Goal: Transaction & Acquisition: Download file/media

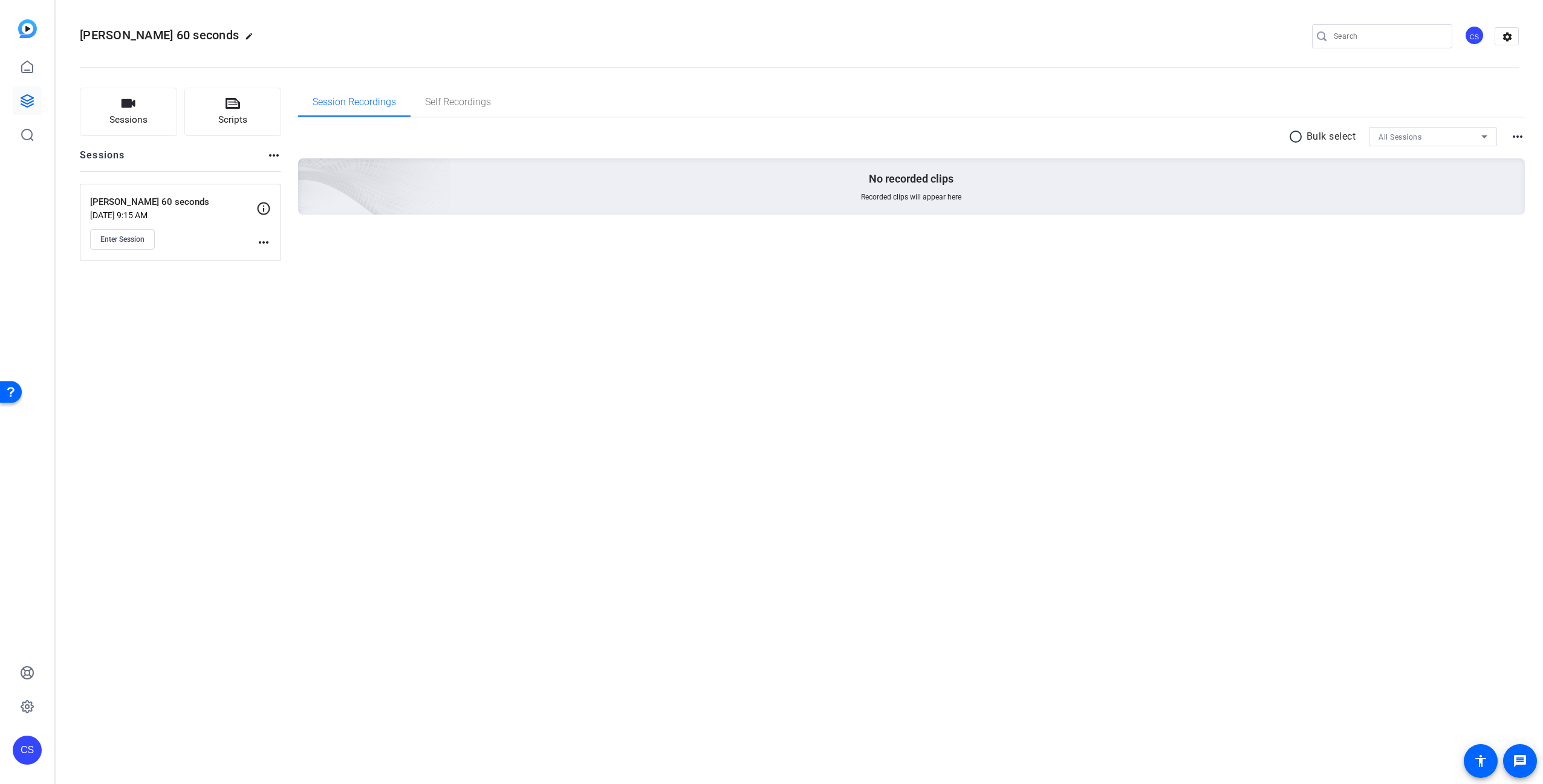
click at [387, 485] on div "Saugata 60 seconds edit CS settings Sessions Scripts Sessions more_horiz Saugat…" at bounding box center [799, 392] width 1488 height 784
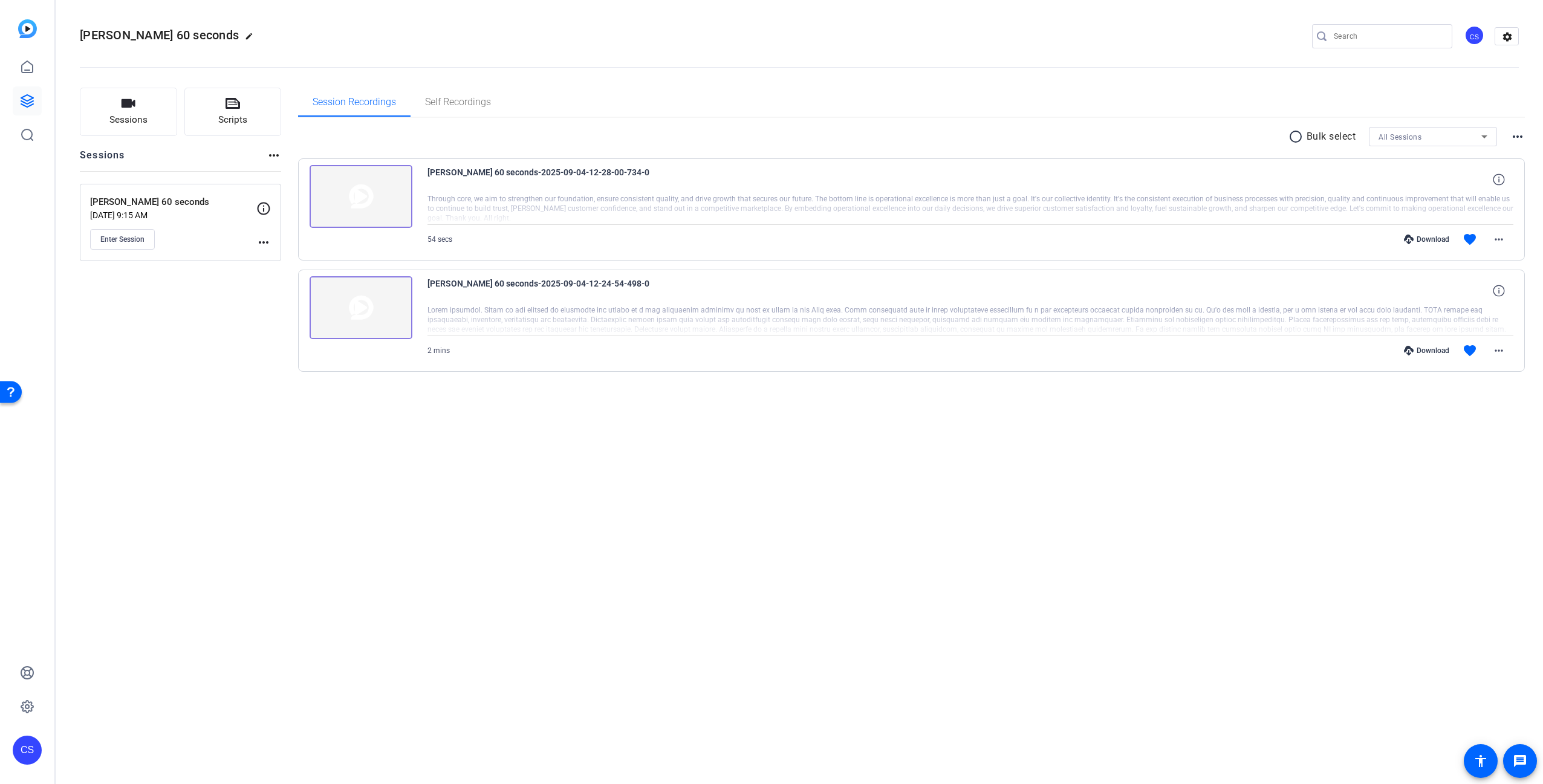
click at [1424, 237] on div "Download" at bounding box center [1426, 239] width 58 height 9
click at [916, 443] on div "[PERSON_NAME] 60 seconds edit CS settings Sessions Scripts Sessions more_horiz …" at bounding box center [799, 392] width 1488 height 784
click at [574, 470] on div "[PERSON_NAME] 60 seconds edit CS settings Sessions Scripts Sessions more_horiz …" at bounding box center [799, 392] width 1488 height 784
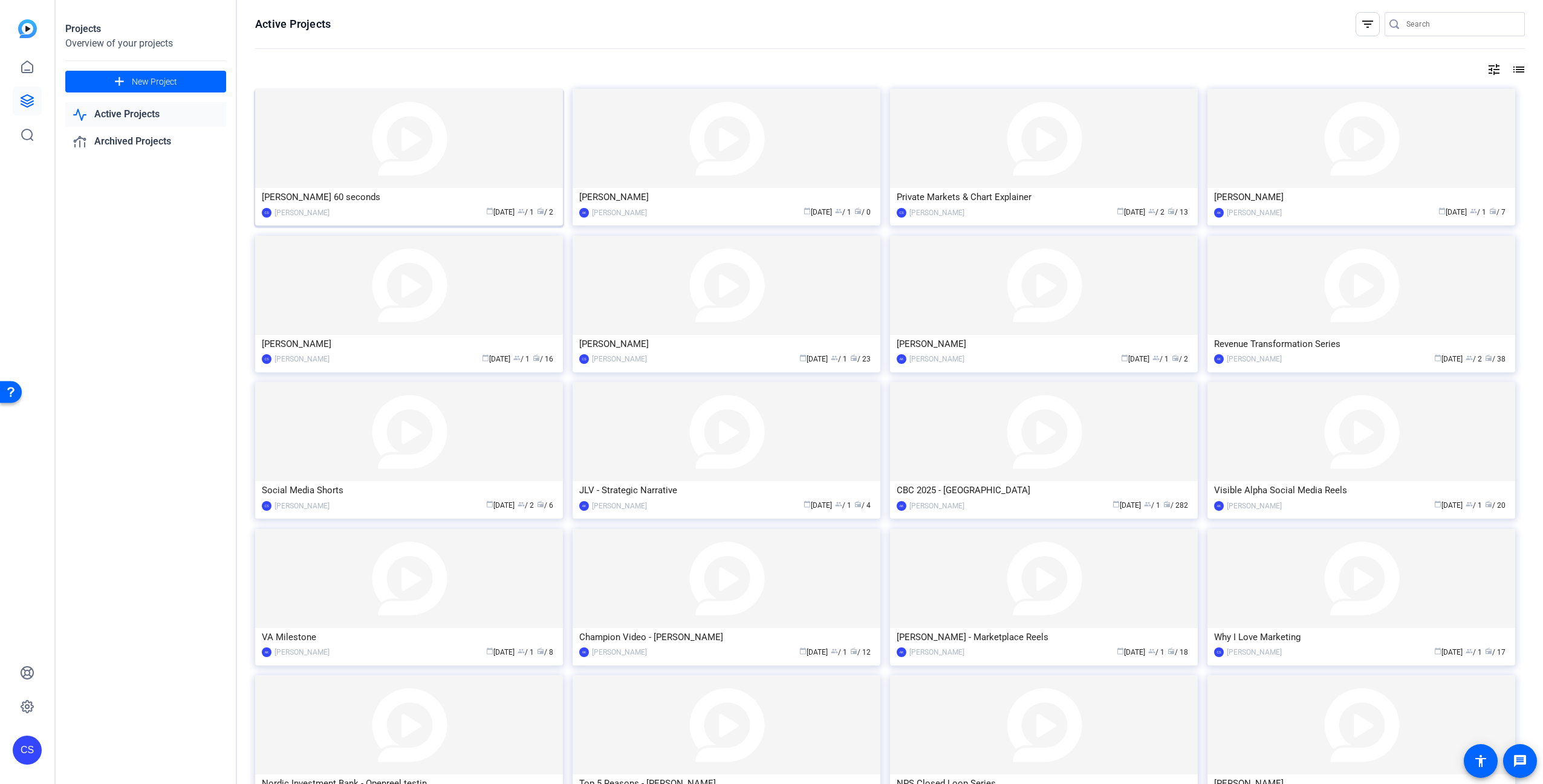
click at [417, 163] on img at bounding box center [409, 138] width 308 height 99
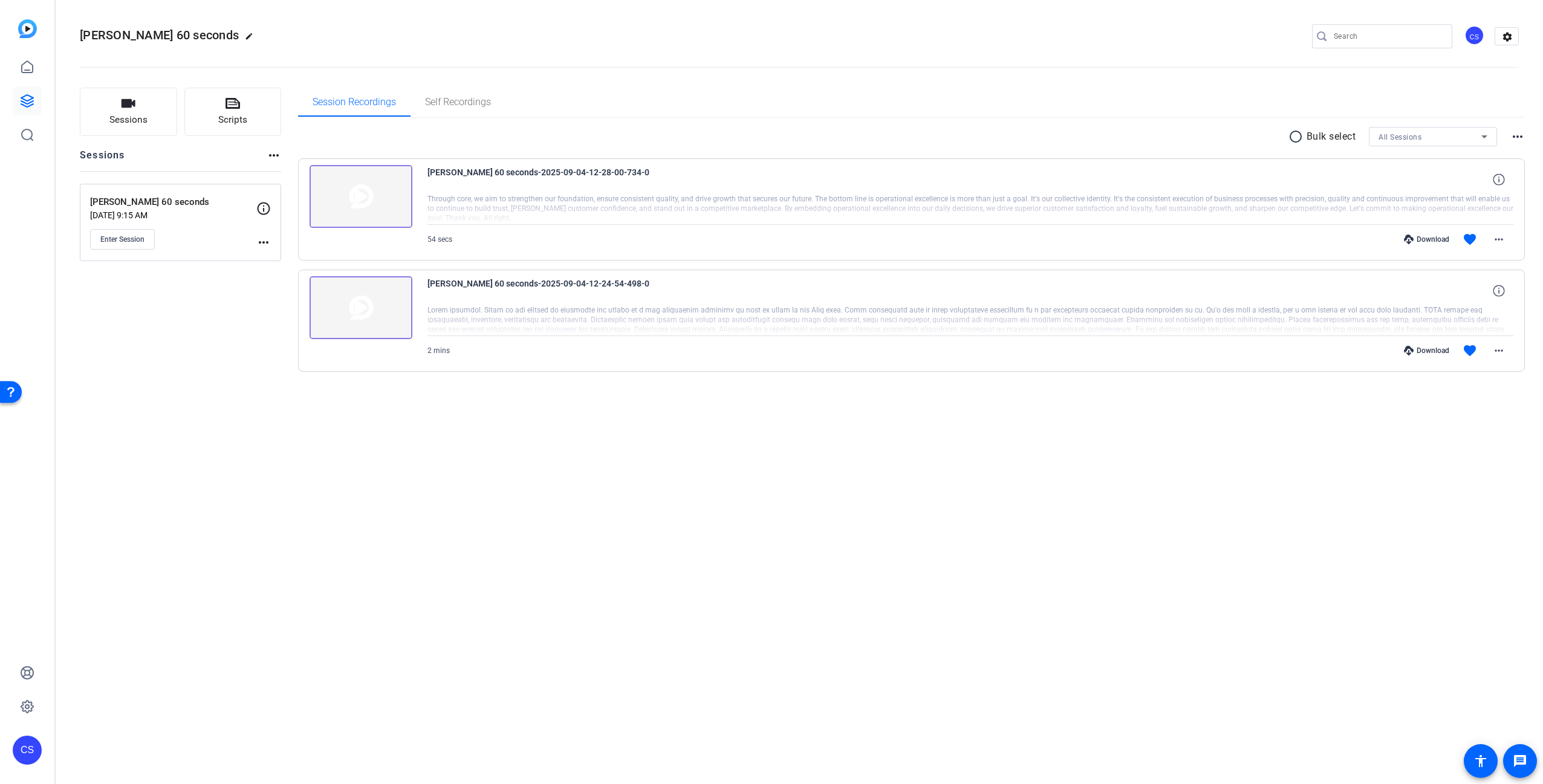
click at [1427, 350] on div "Download" at bounding box center [1426, 350] width 58 height 9
click at [1439, 240] on div "Download" at bounding box center [1426, 239] width 58 height 9
